Goal: Information Seeking & Learning: Learn about a topic

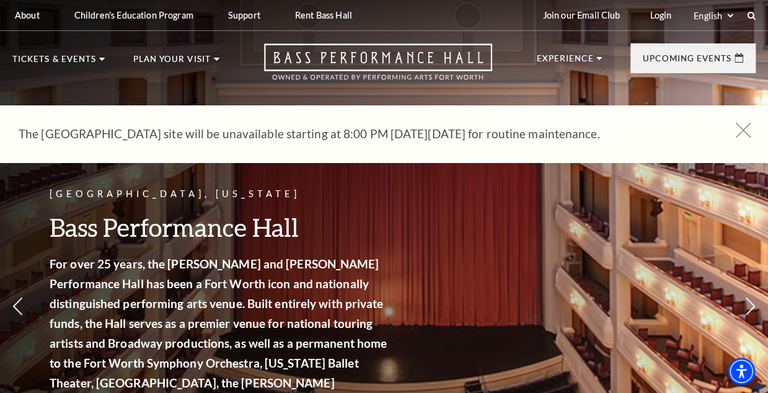
click at [744, 130] on icon at bounding box center [743, 130] width 15 height 15
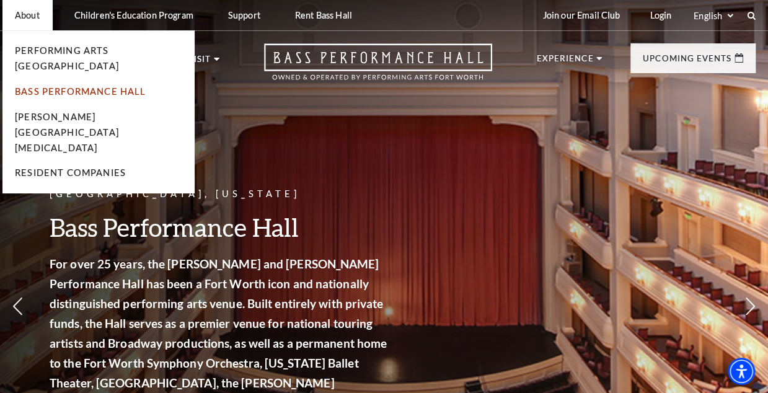
click at [33, 86] on link "Bass Performance Hall" at bounding box center [80, 91] width 131 height 11
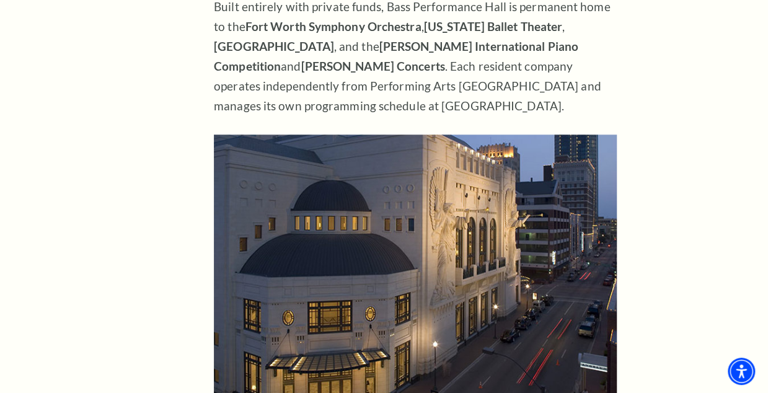
scroll to position [514, 0]
click at [384, 188] on img at bounding box center [415, 268] width 403 height 268
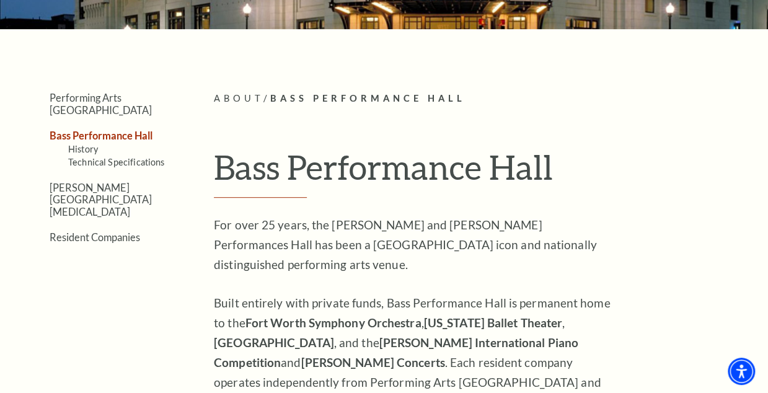
scroll to position [216, 0]
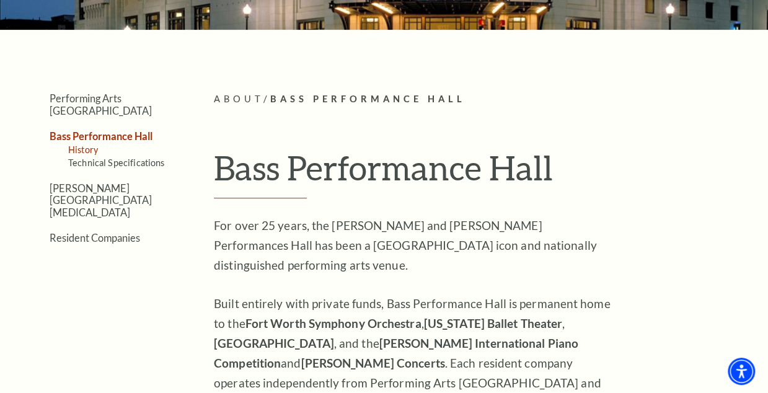
click at [93, 144] on link "History" at bounding box center [83, 149] width 30 height 11
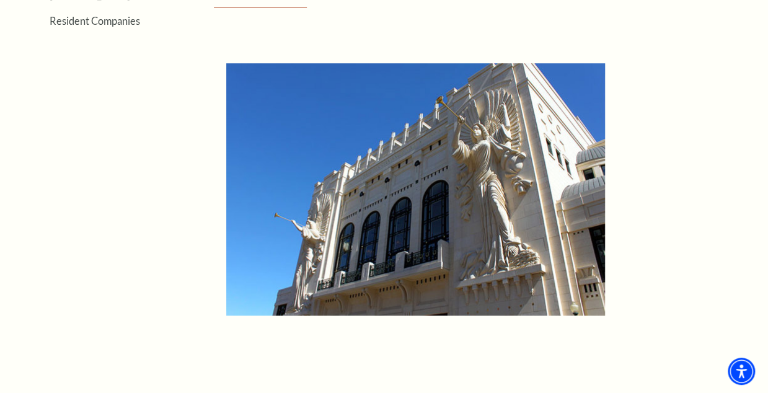
scroll to position [410, 0]
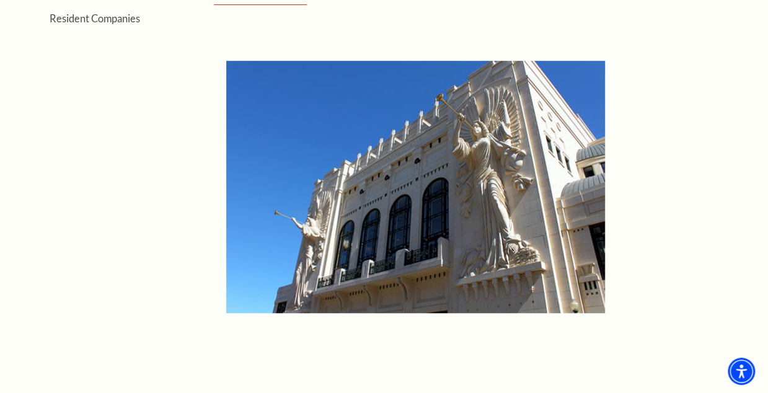
click at [416, 145] on img at bounding box center [415, 187] width 379 height 253
